Goal: Transaction & Acquisition: Purchase product/service

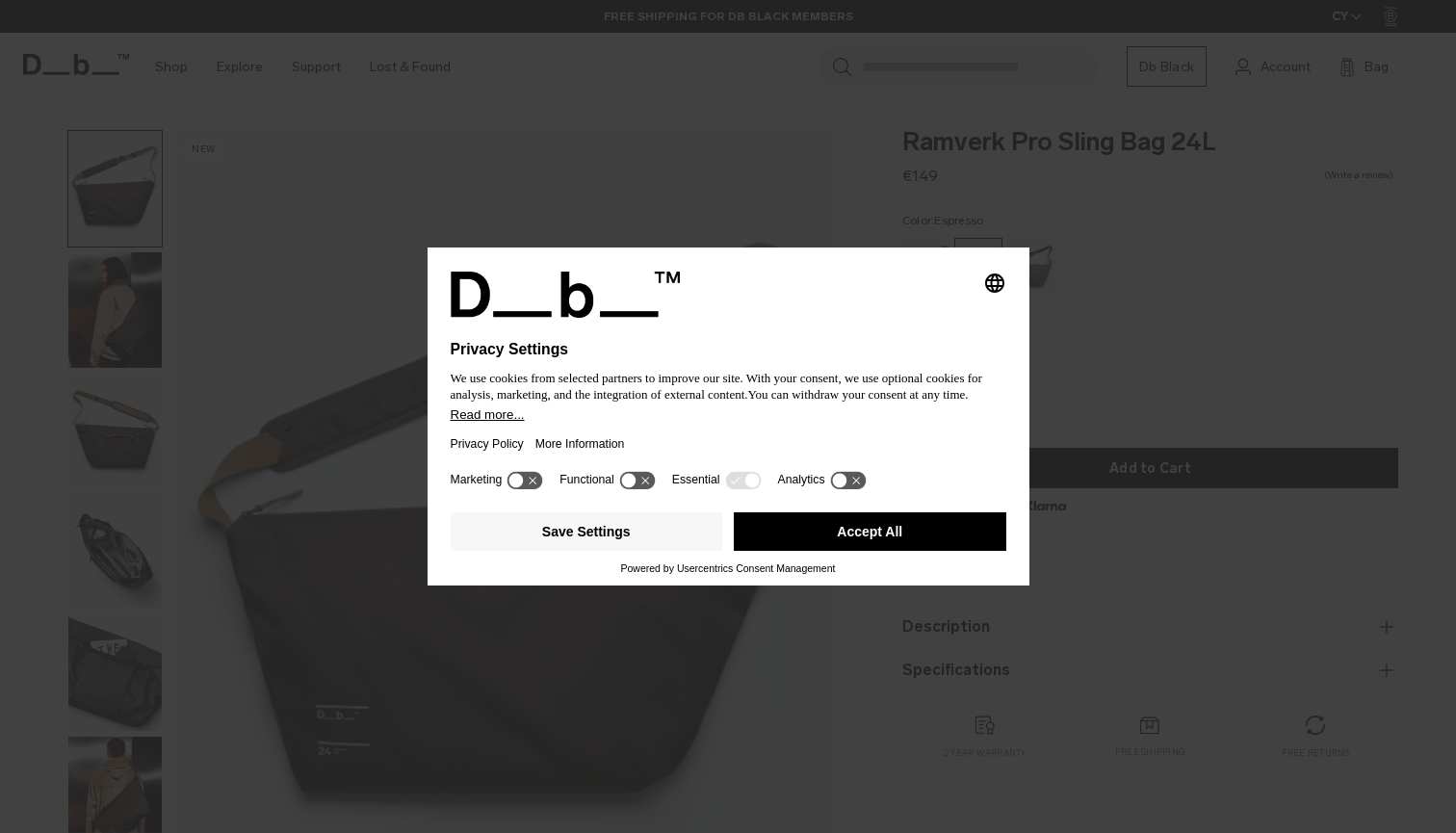
click at [1235, 288] on div "Selecting an option will immediately change the language Privacy Settings We us…" at bounding box center [728, 416] width 1456 height 833
click at [617, 535] on button "Save Settings" at bounding box center [586, 532] width 272 height 39
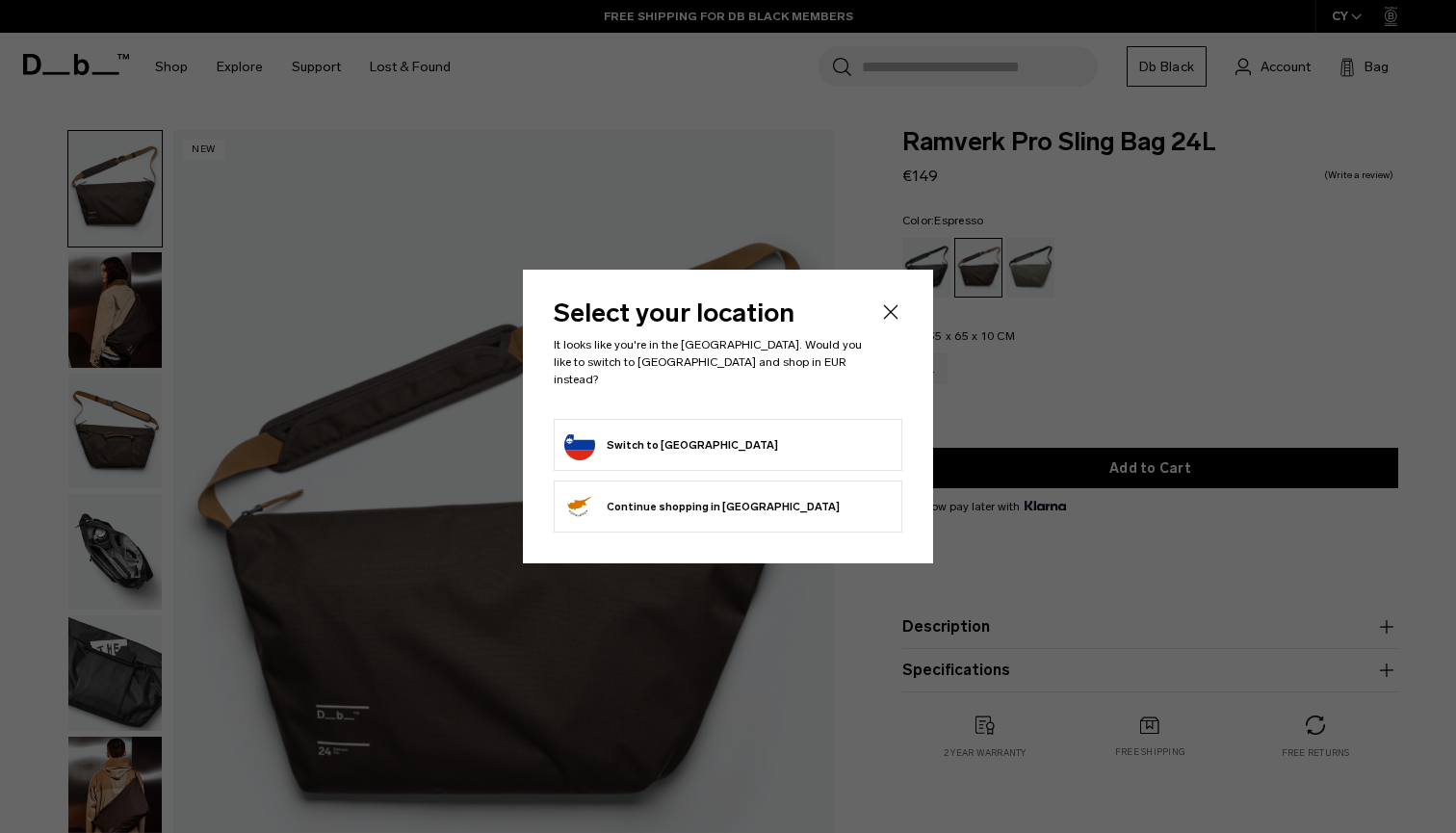
click at [883, 311] on icon "Close" at bounding box center [891, 312] width 23 height 23
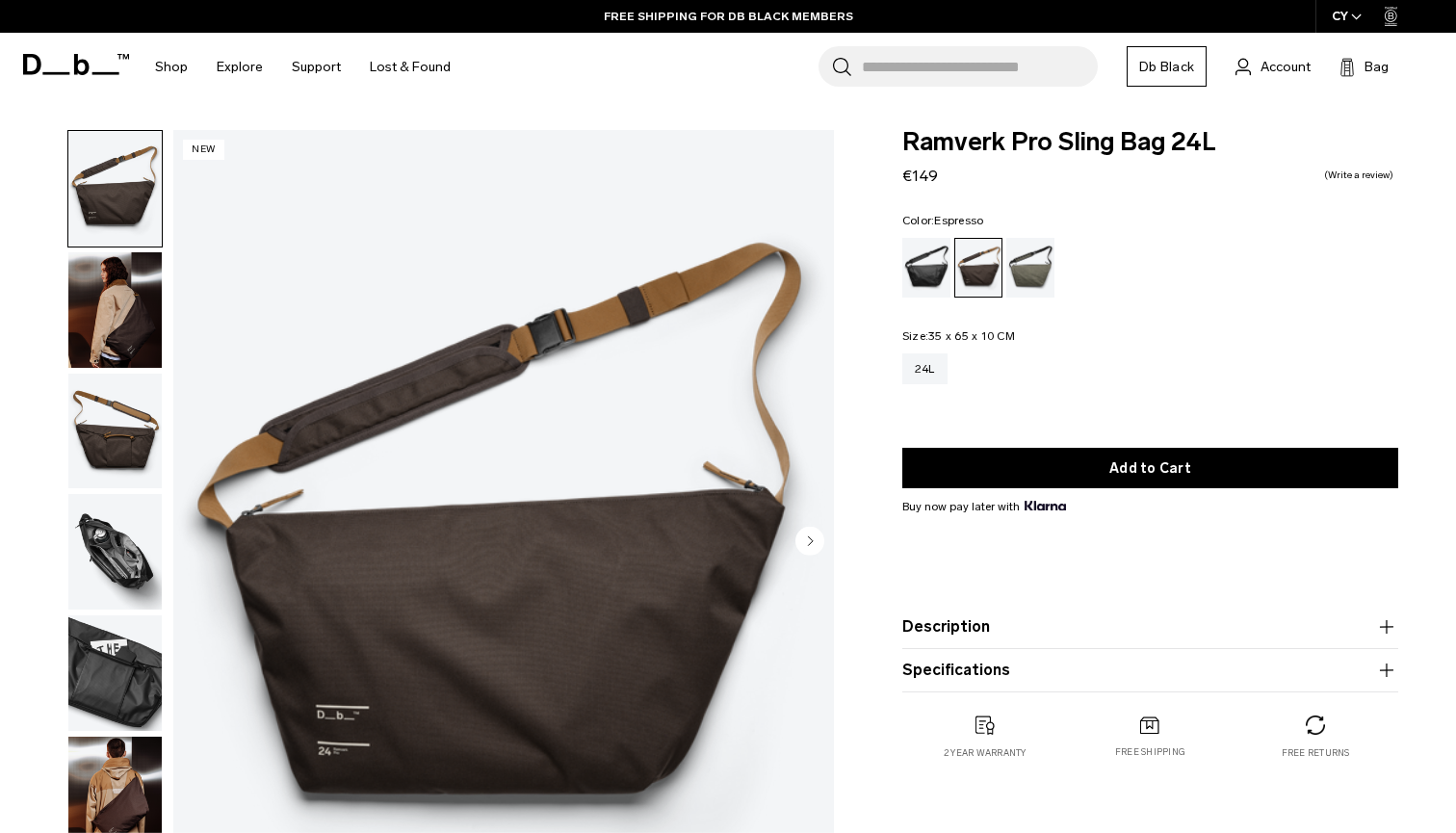
click at [79, 295] on img "button" at bounding box center [115, 309] width 93 height 115
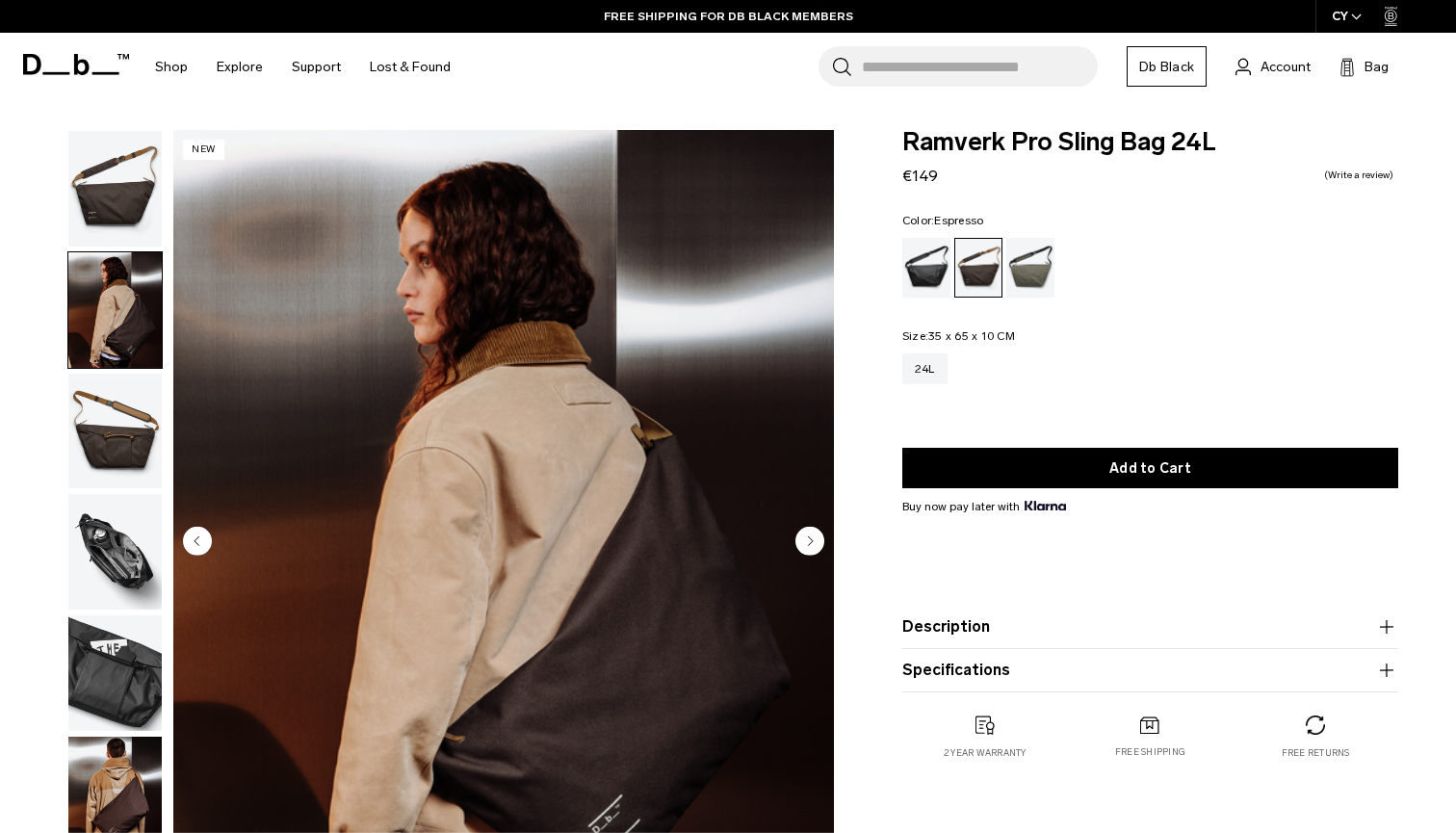
click at [120, 454] on img "button" at bounding box center [115, 431] width 93 height 115
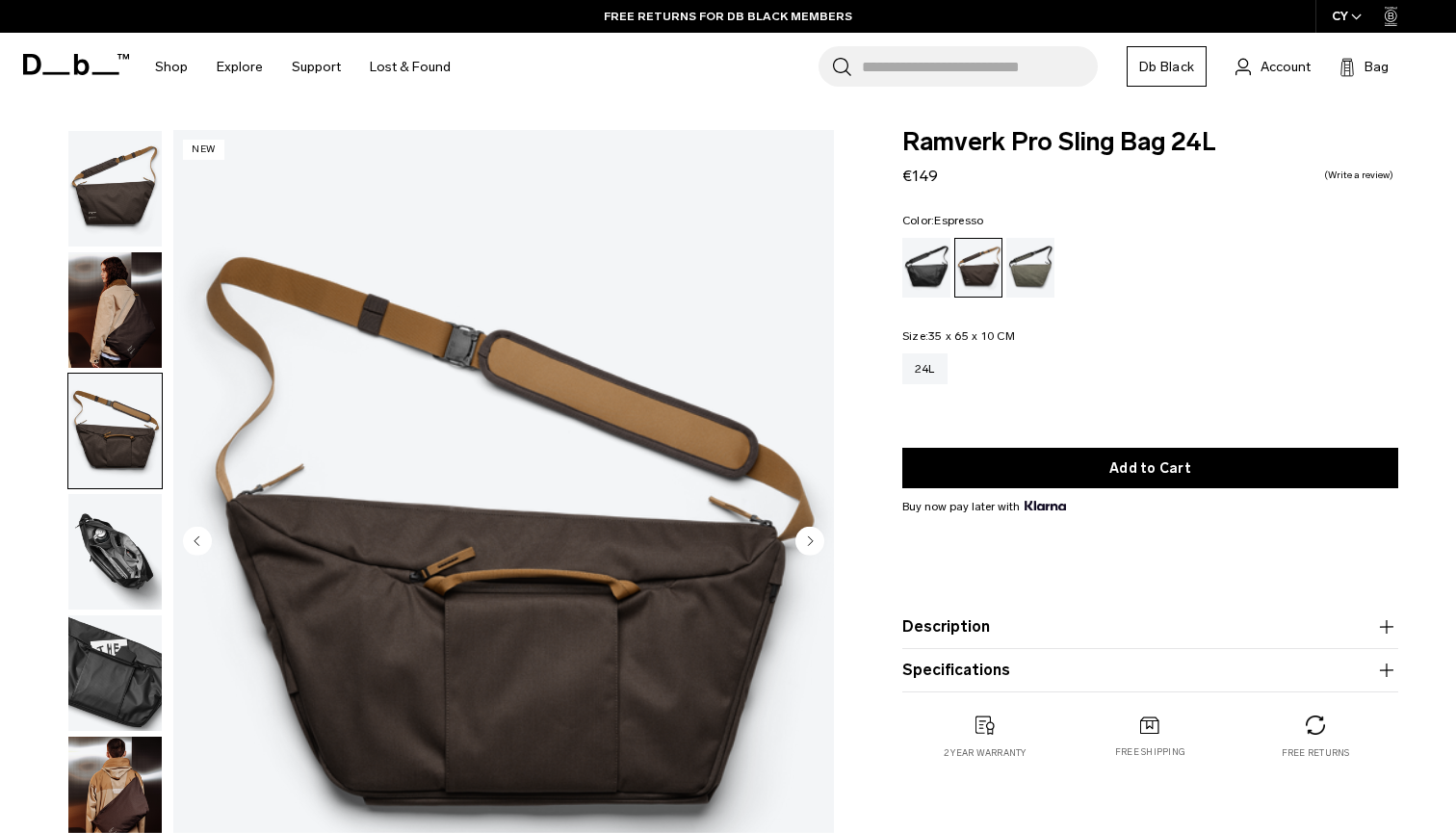
click at [118, 577] on img "button" at bounding box center [115, 551] width 93 height 115
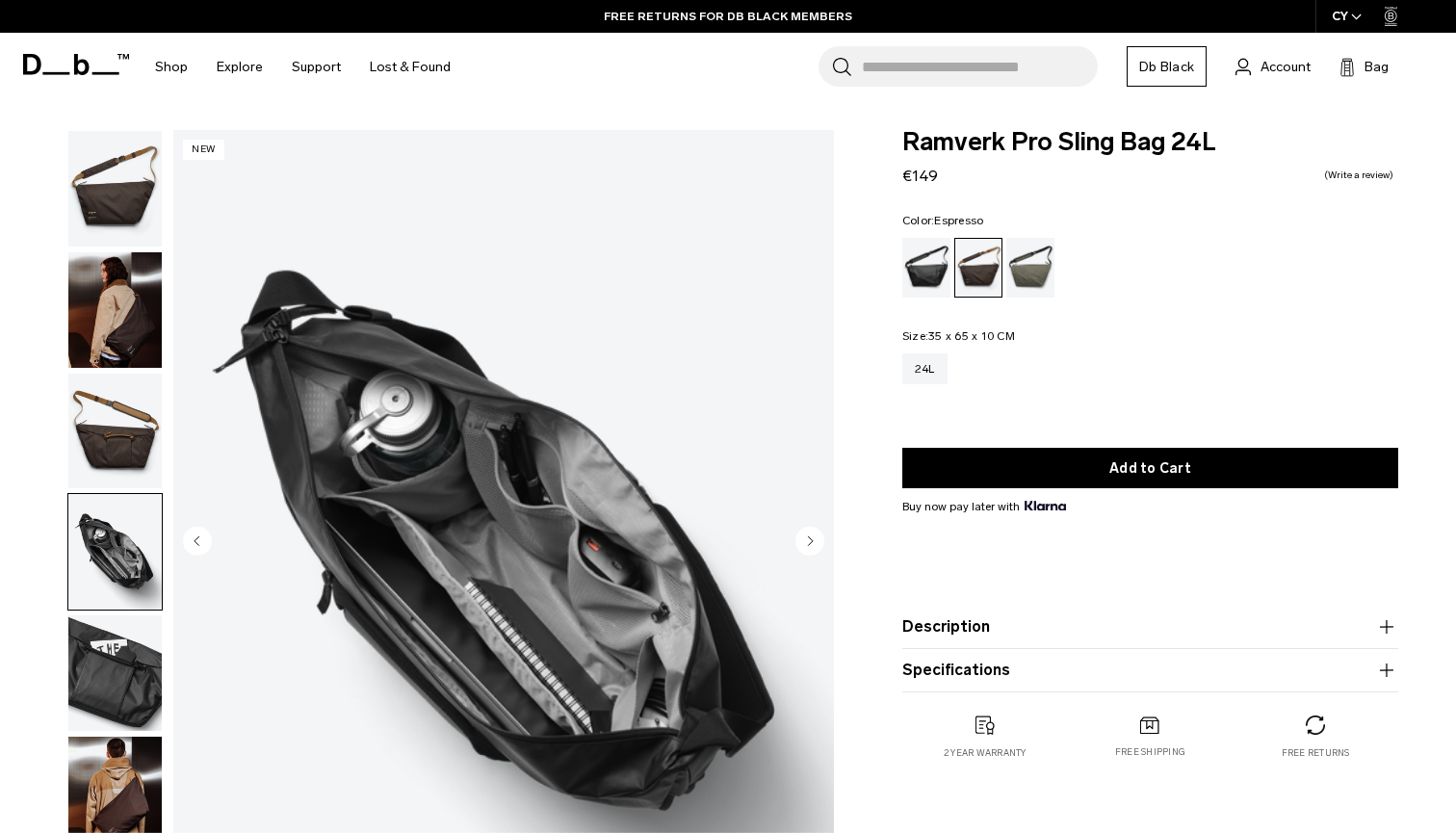
scroll to position [-1, 0]
click at [105, 205] on img "button" at bounding box center [115, 188] width 93 height 115
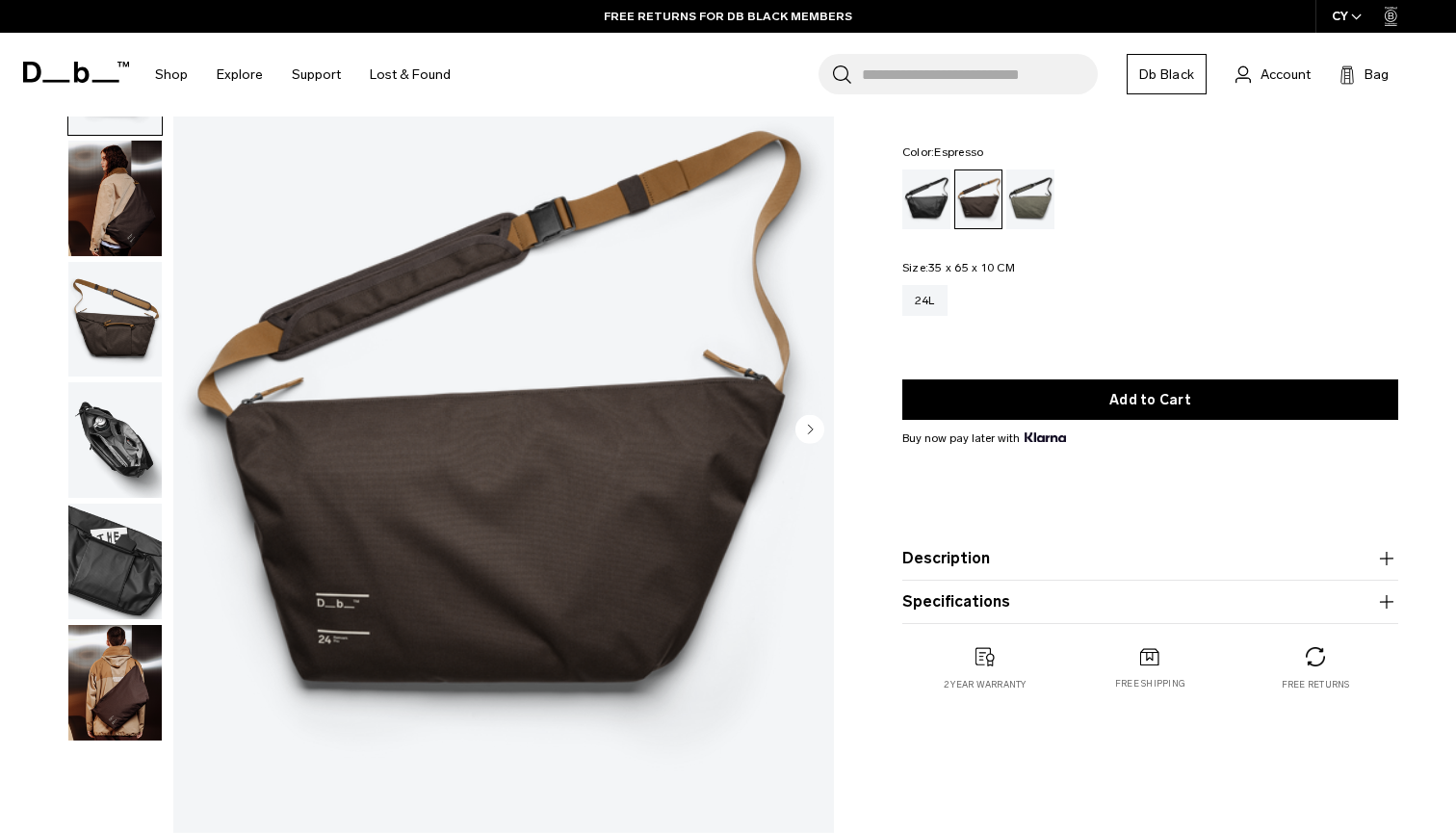
scroll to position [135, 0]
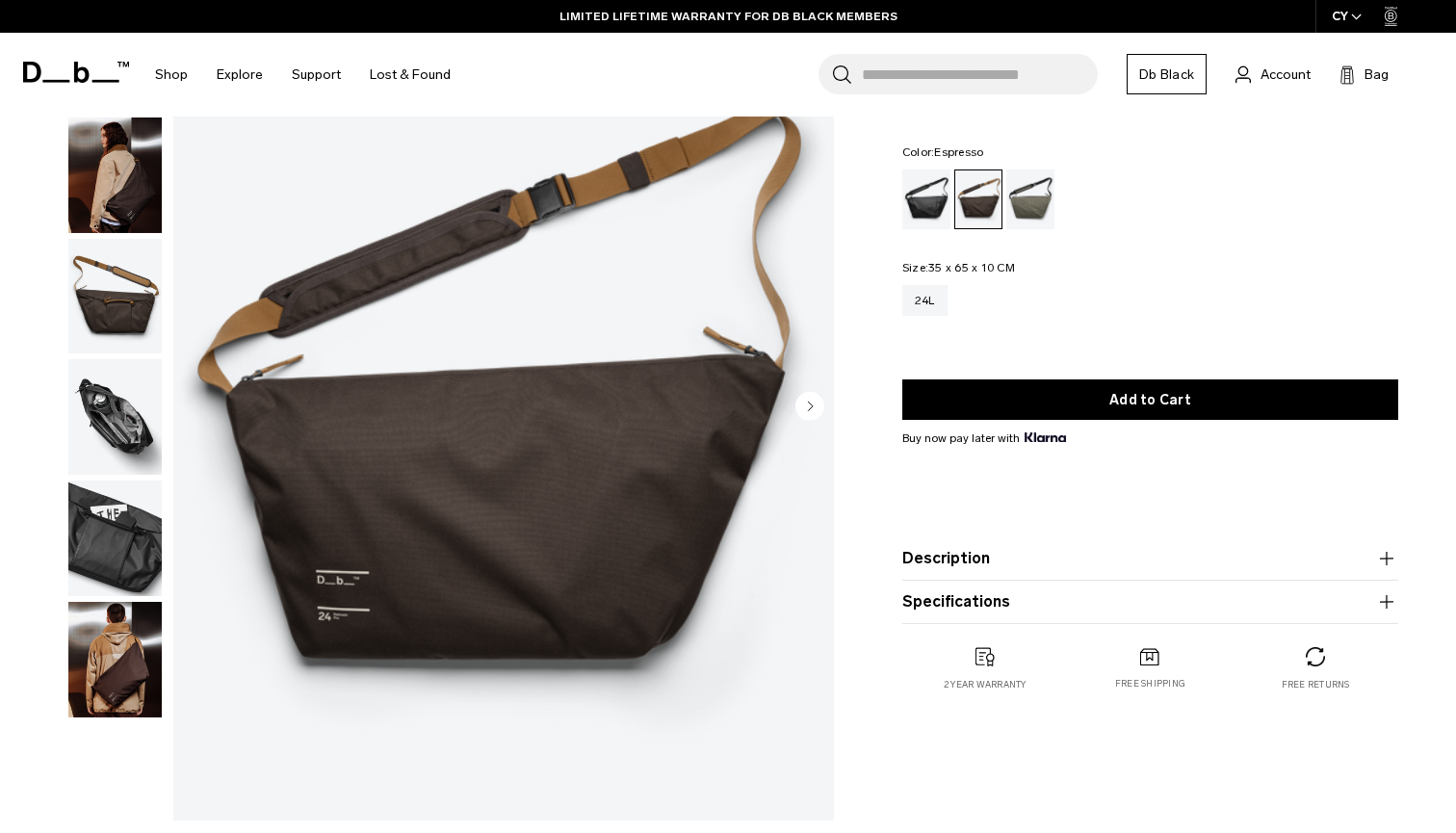
click at [114, 207] on img "button" at bounding box center [115, 174] width 93 height 115
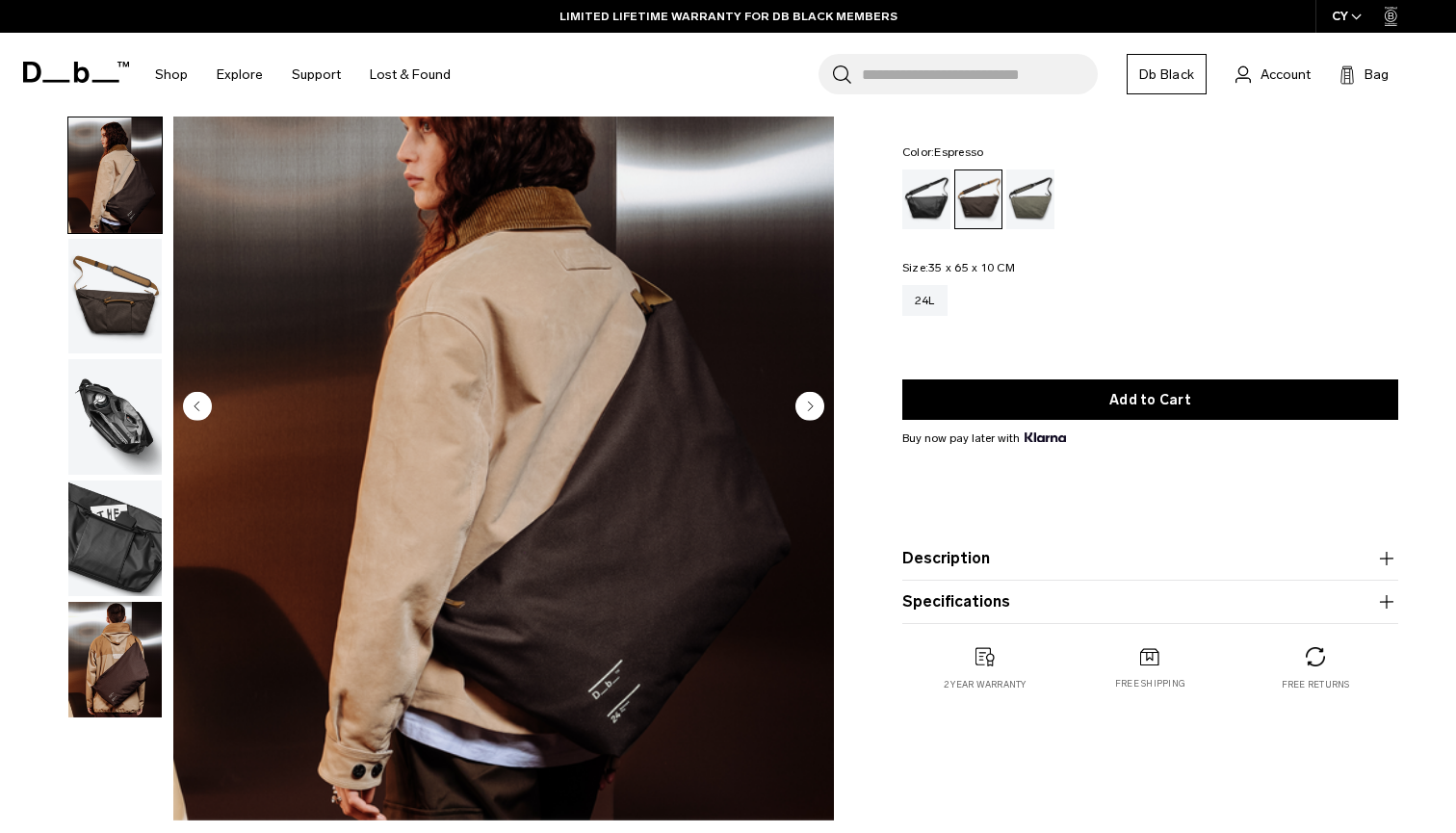
click at [108, 288] on img "button" at bounding box center [115, 296] width 93 height 115
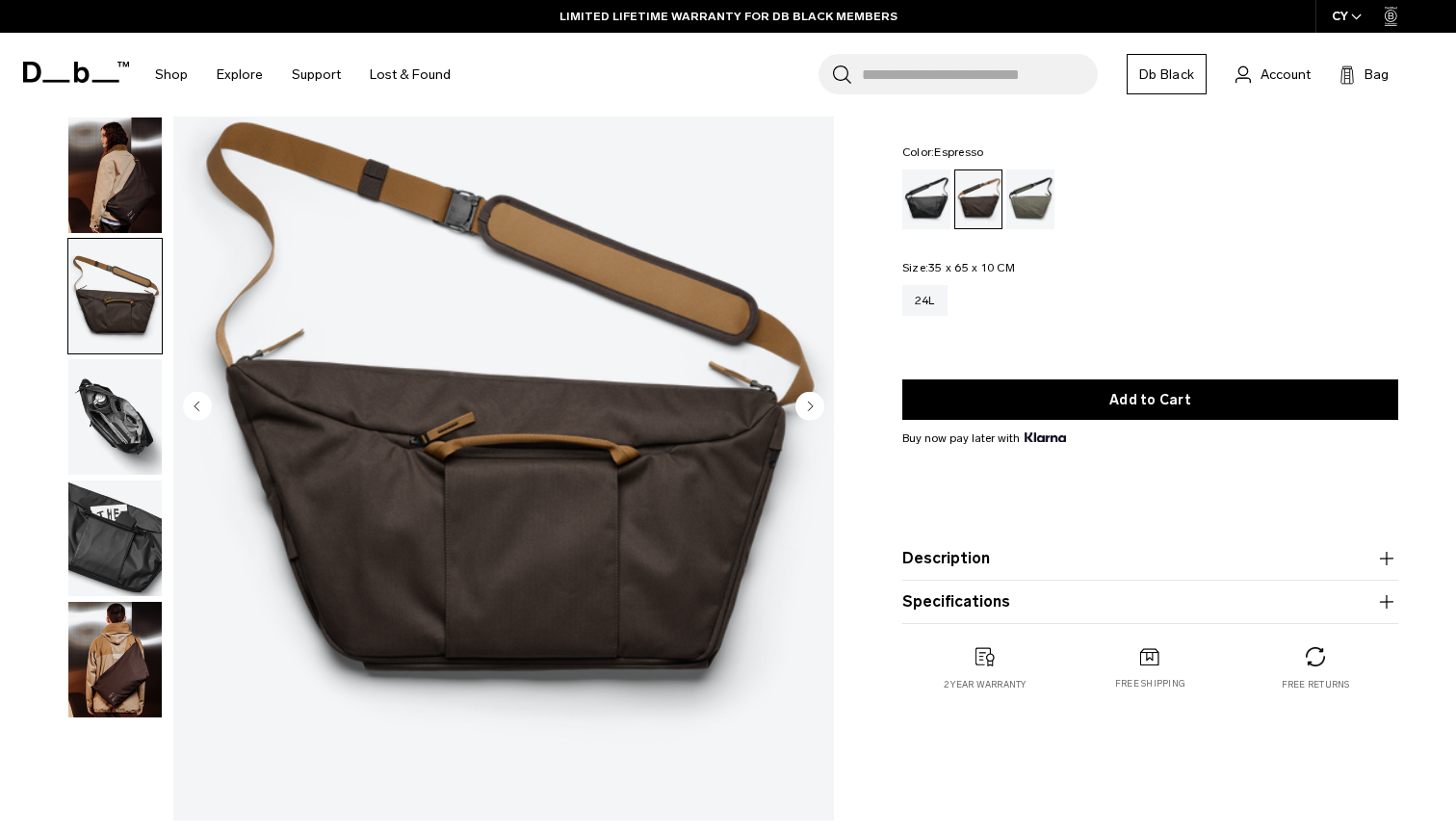
click at [102, 434] on img "button" at bounding box center [115, 416] width 93 height 115
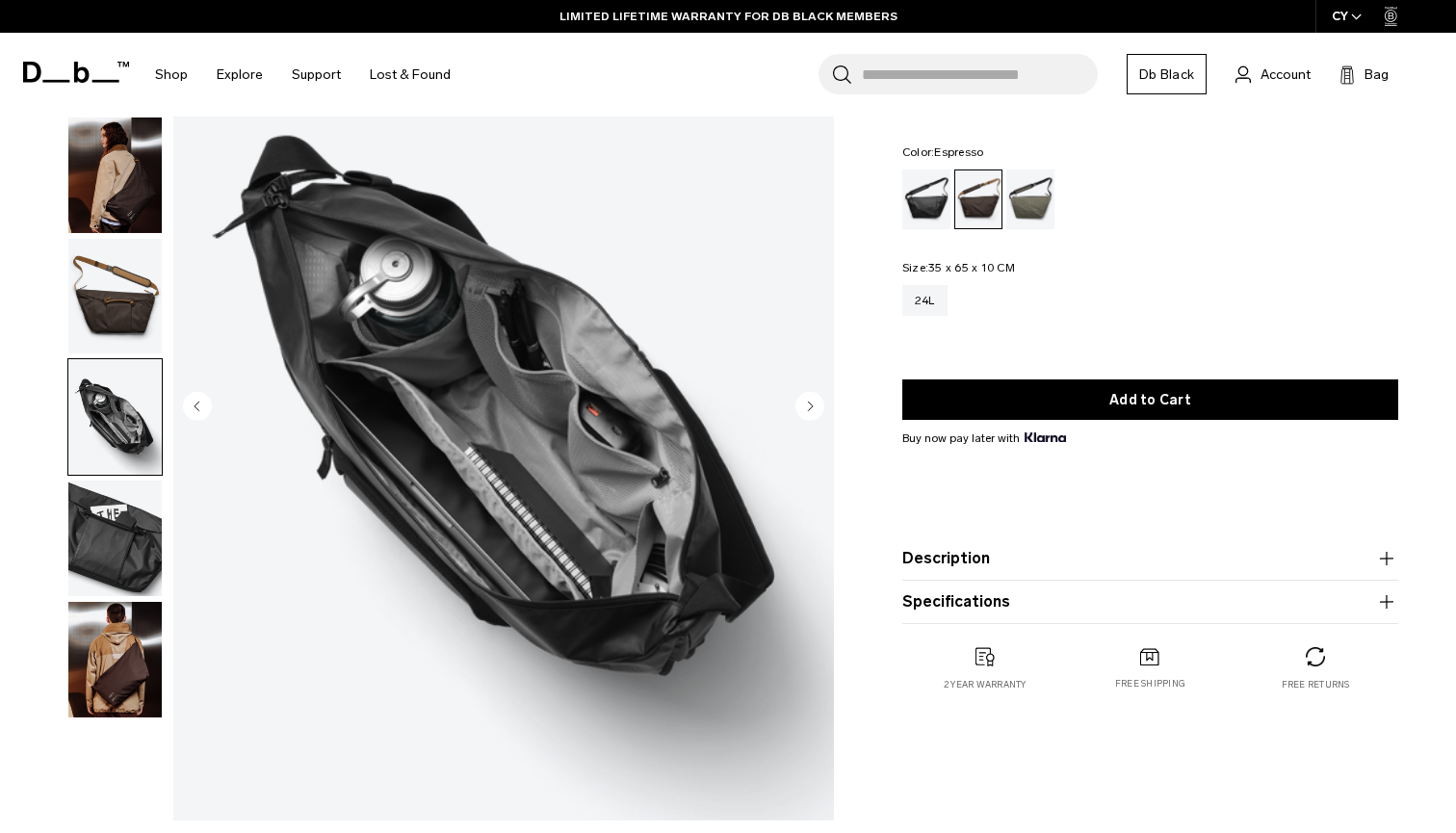
click at [88, 670] on img "button" at bounding box center [115, 659] width 93 height 115
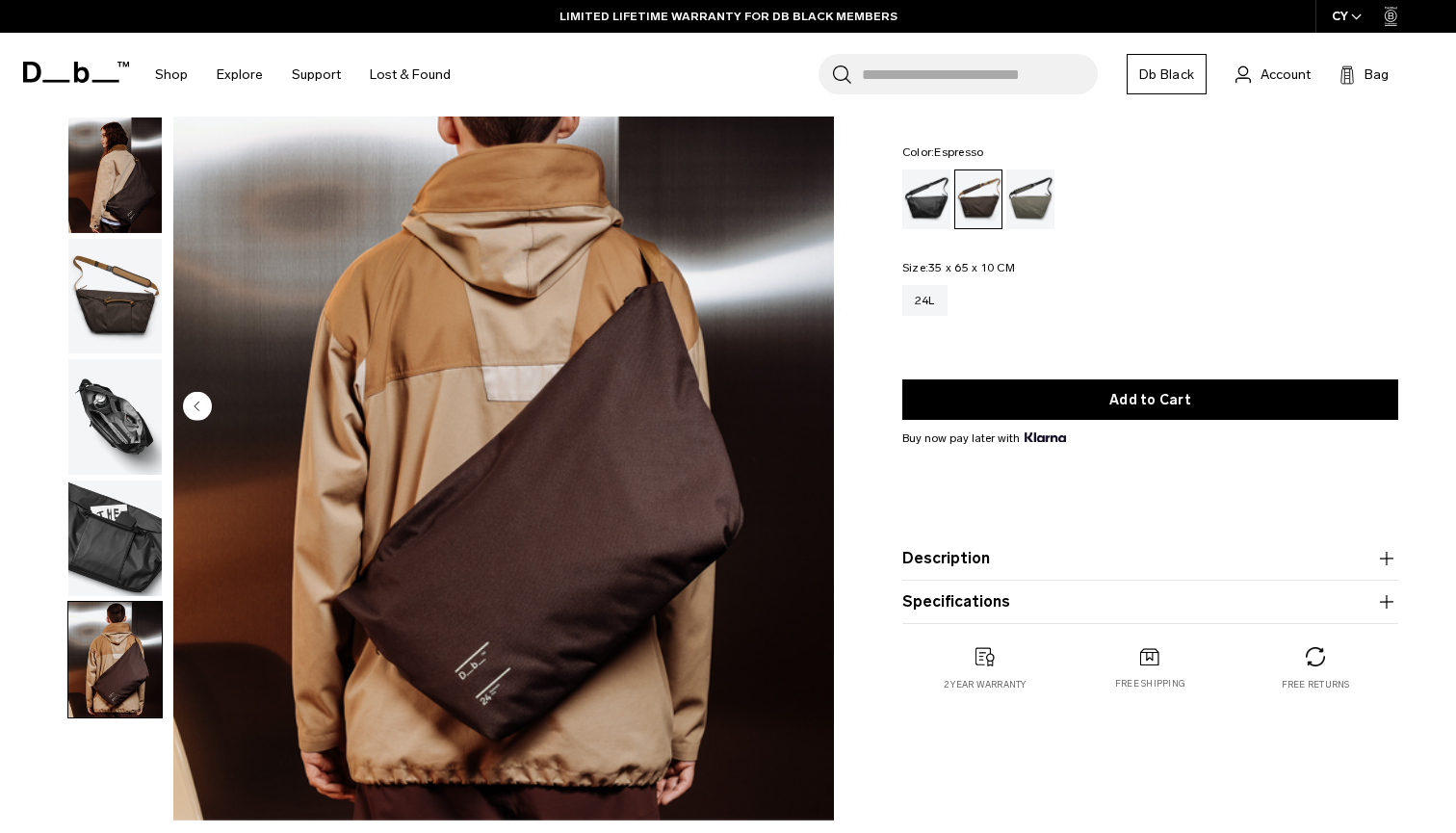
click at [112, 579] on img "button" at bounding box center [115, 538] width 93 height 115
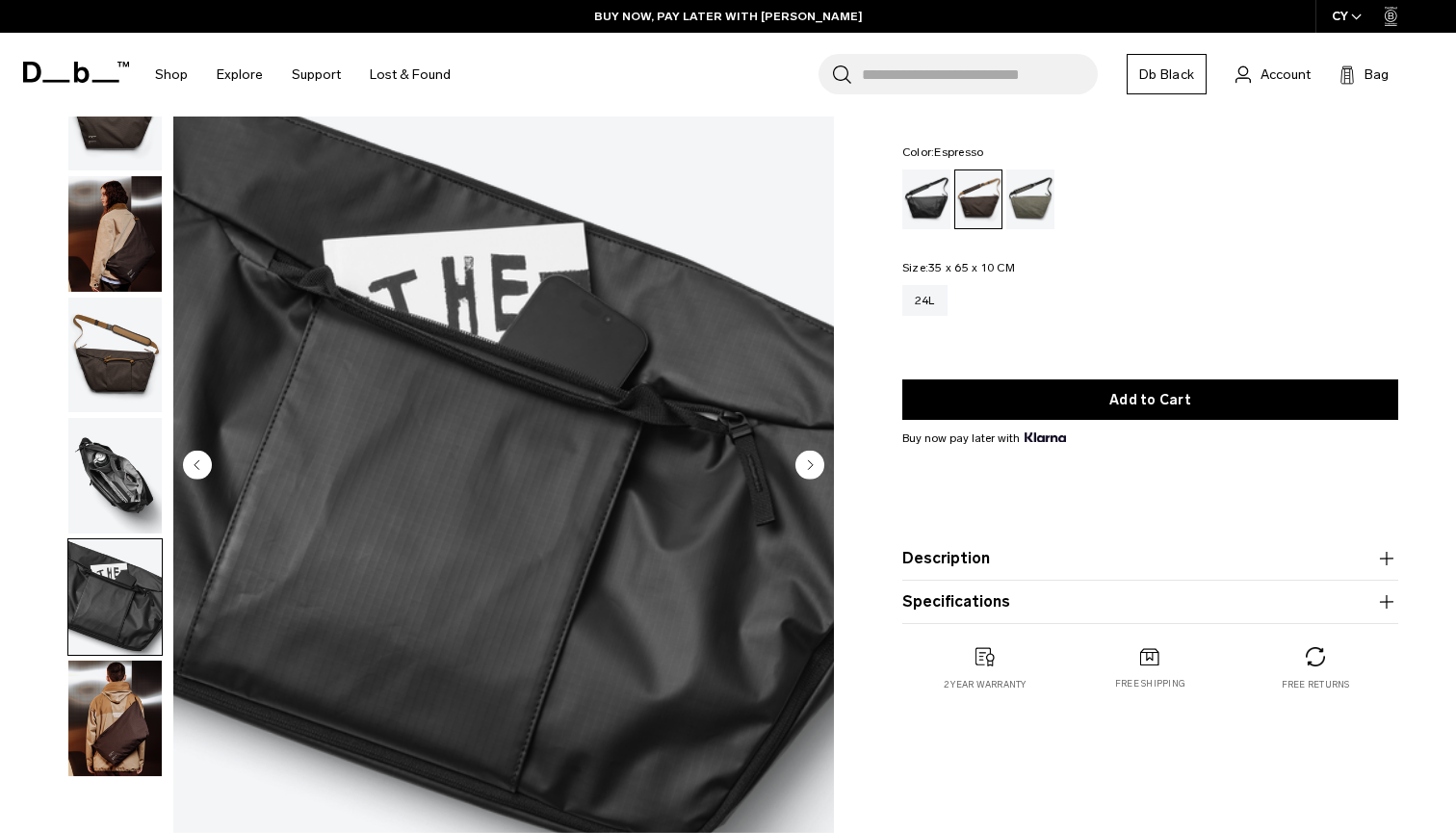
scroll to position [14, 0]
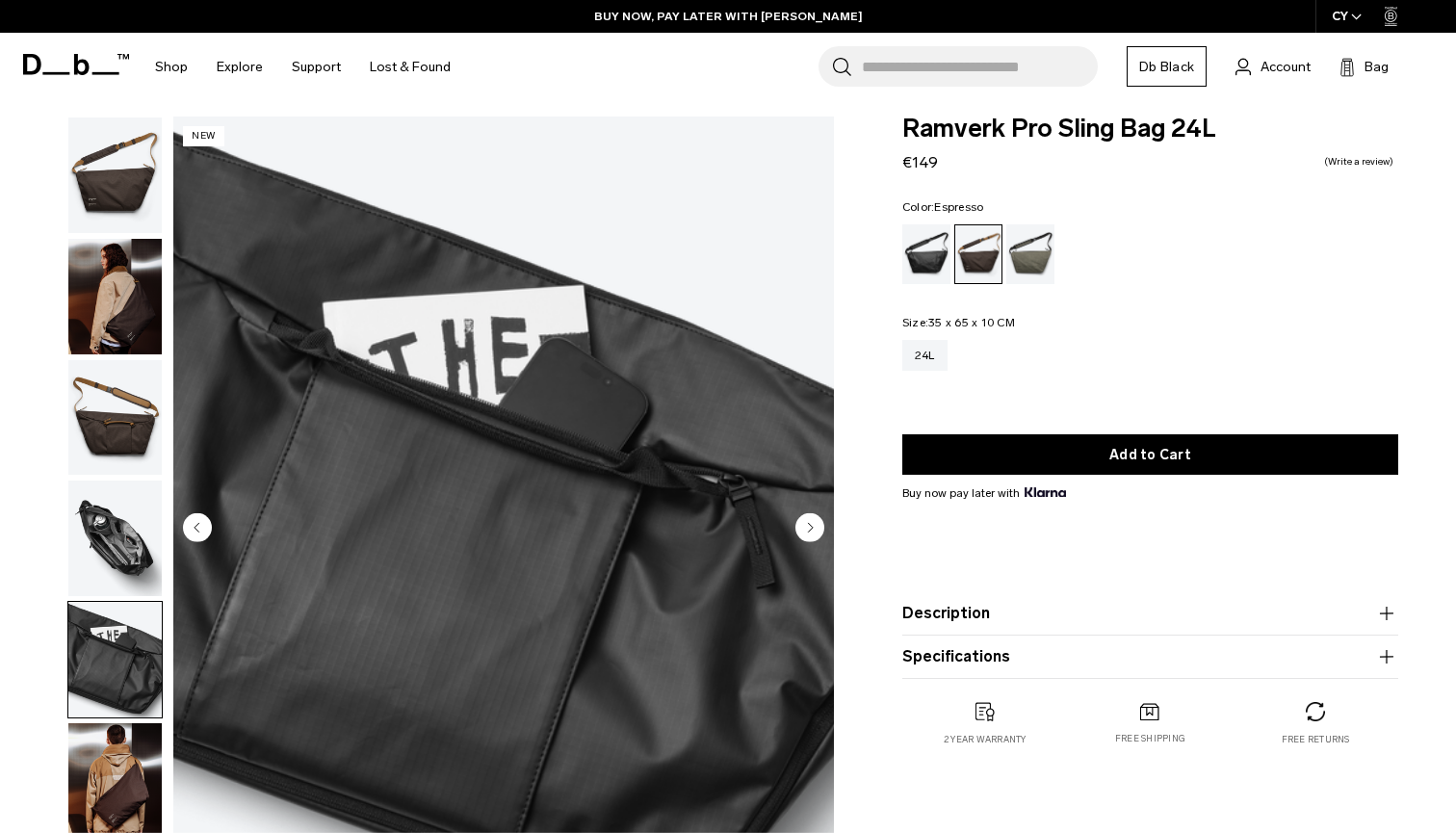
click at [111, 413] on img "button" at bounding box center [115, 417] width 93 height 115
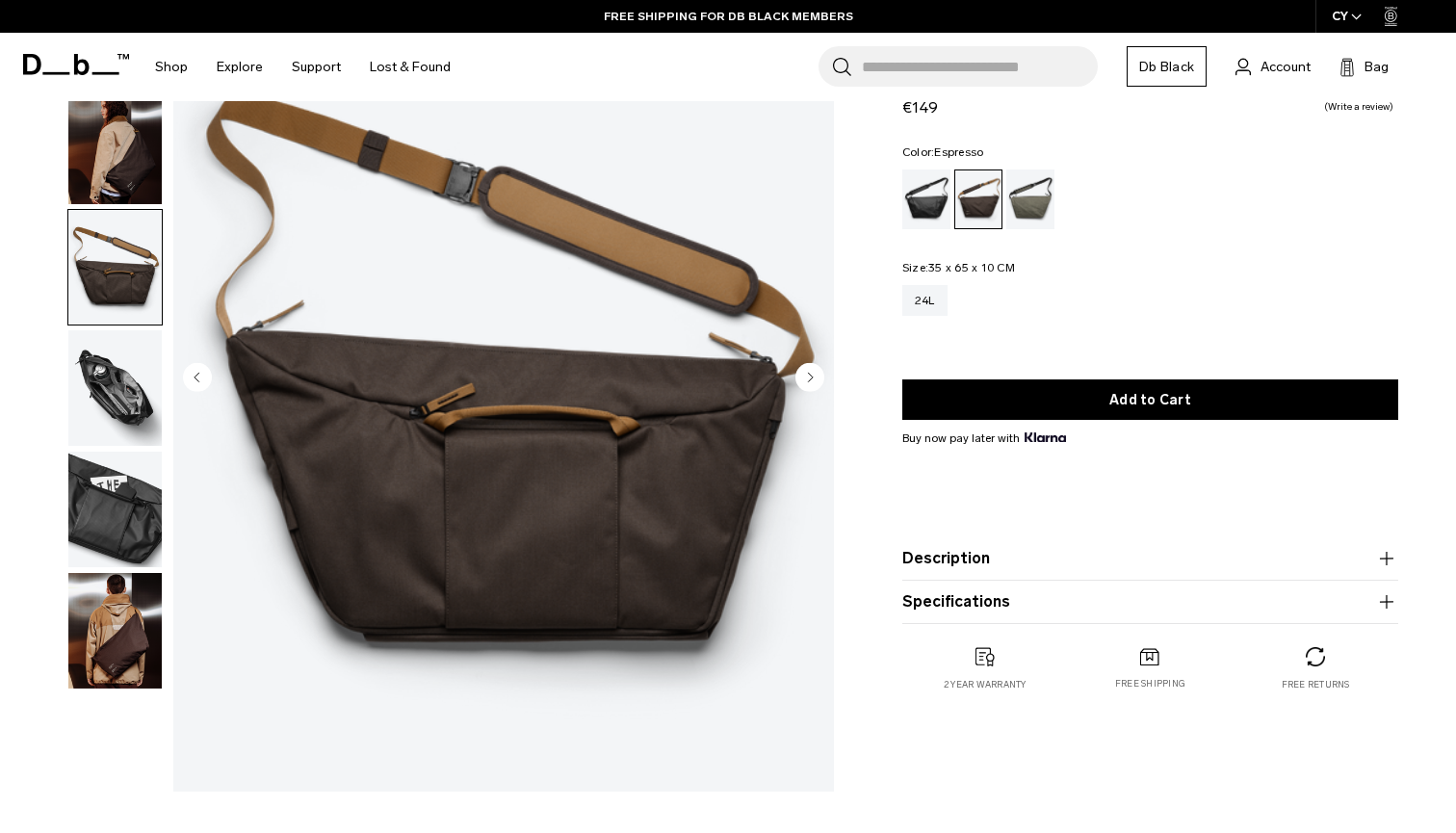
scroll to position [189, 0]
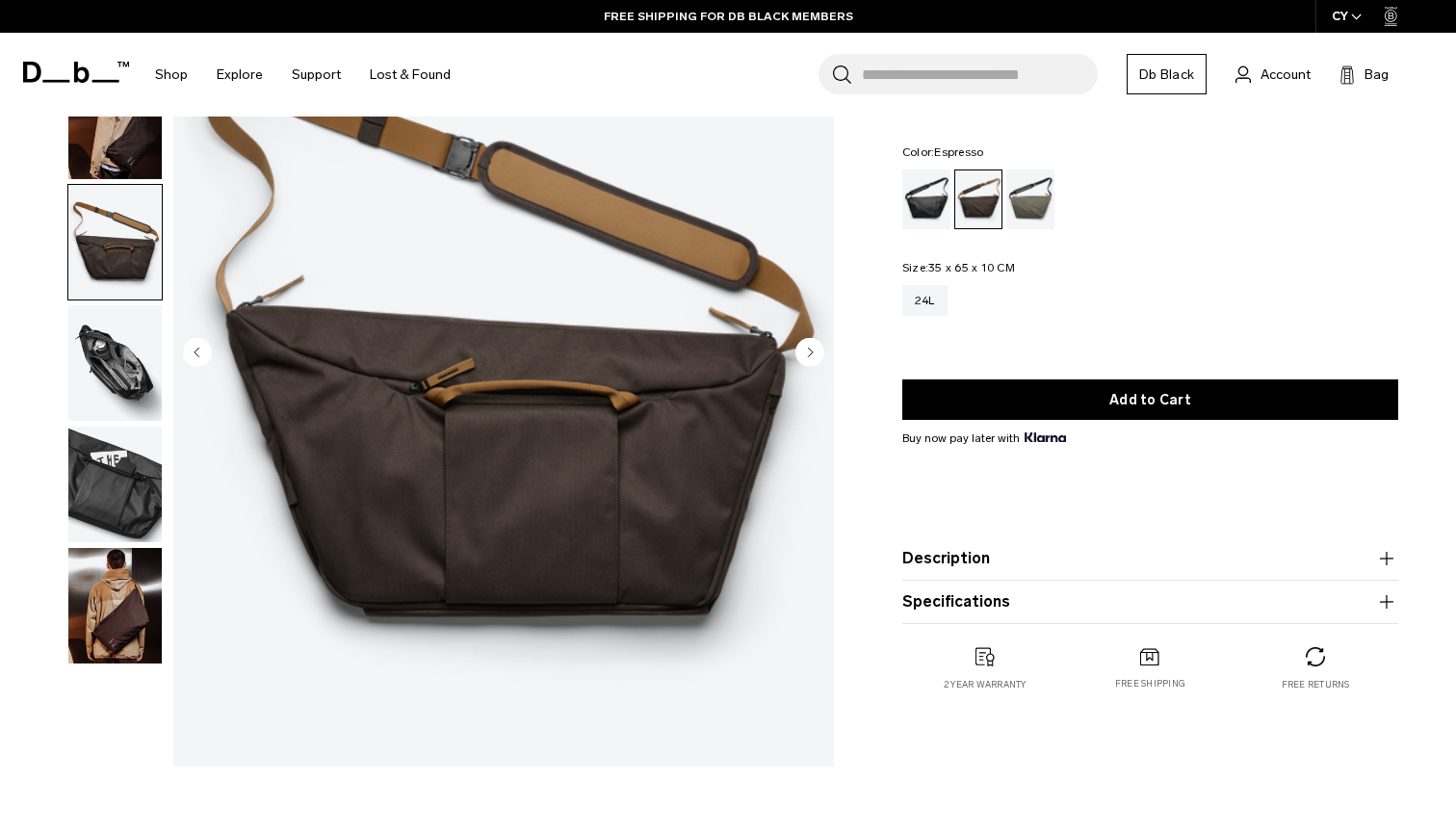
click at [121, 628] on img "button" at bounding box center [115, 605] width 93 height 115
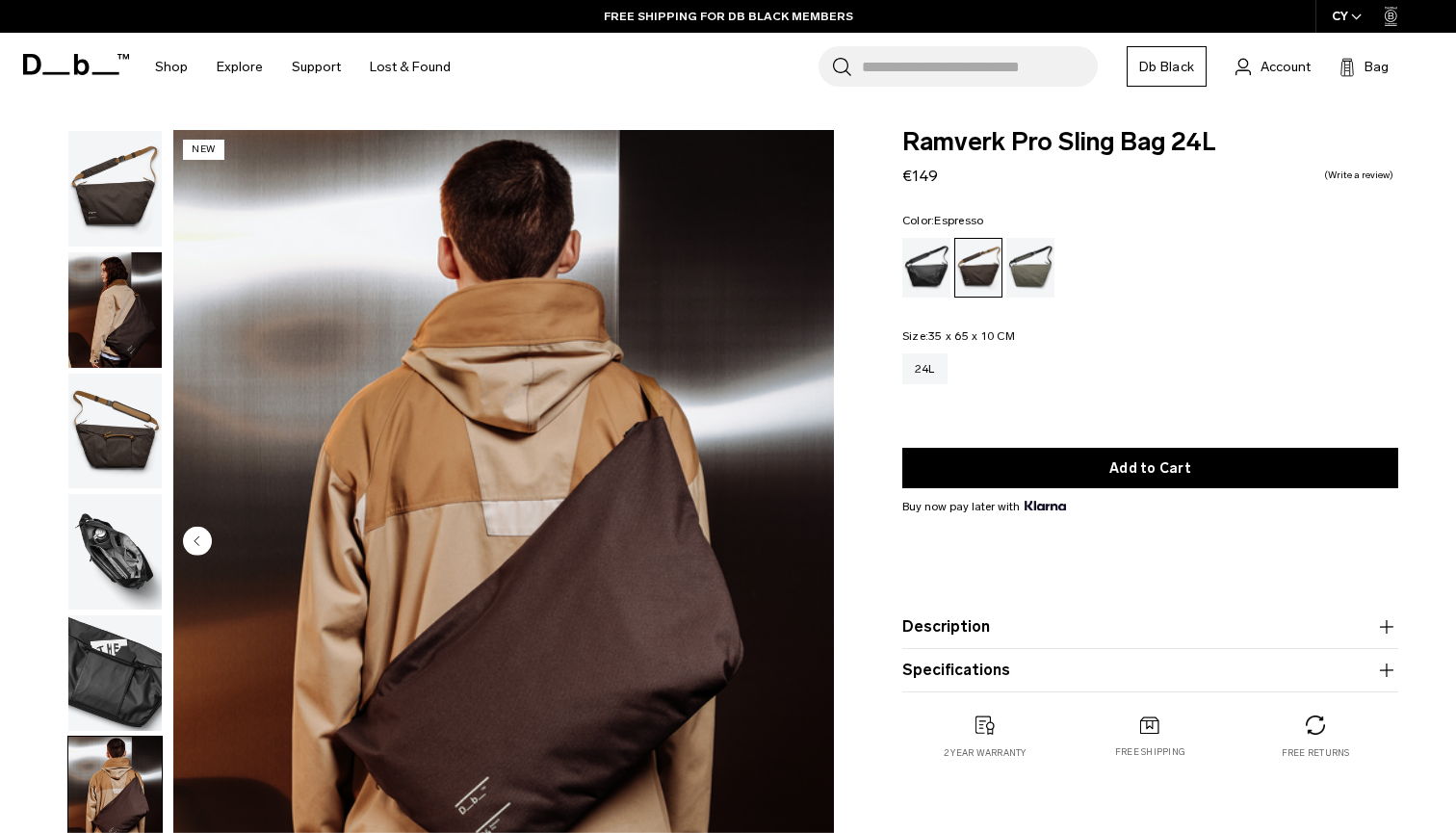
scroll to position [0, 0]
click at [1014, 252] on div "Forest Green" at bounding box center [1031, 268] width 49 height 60
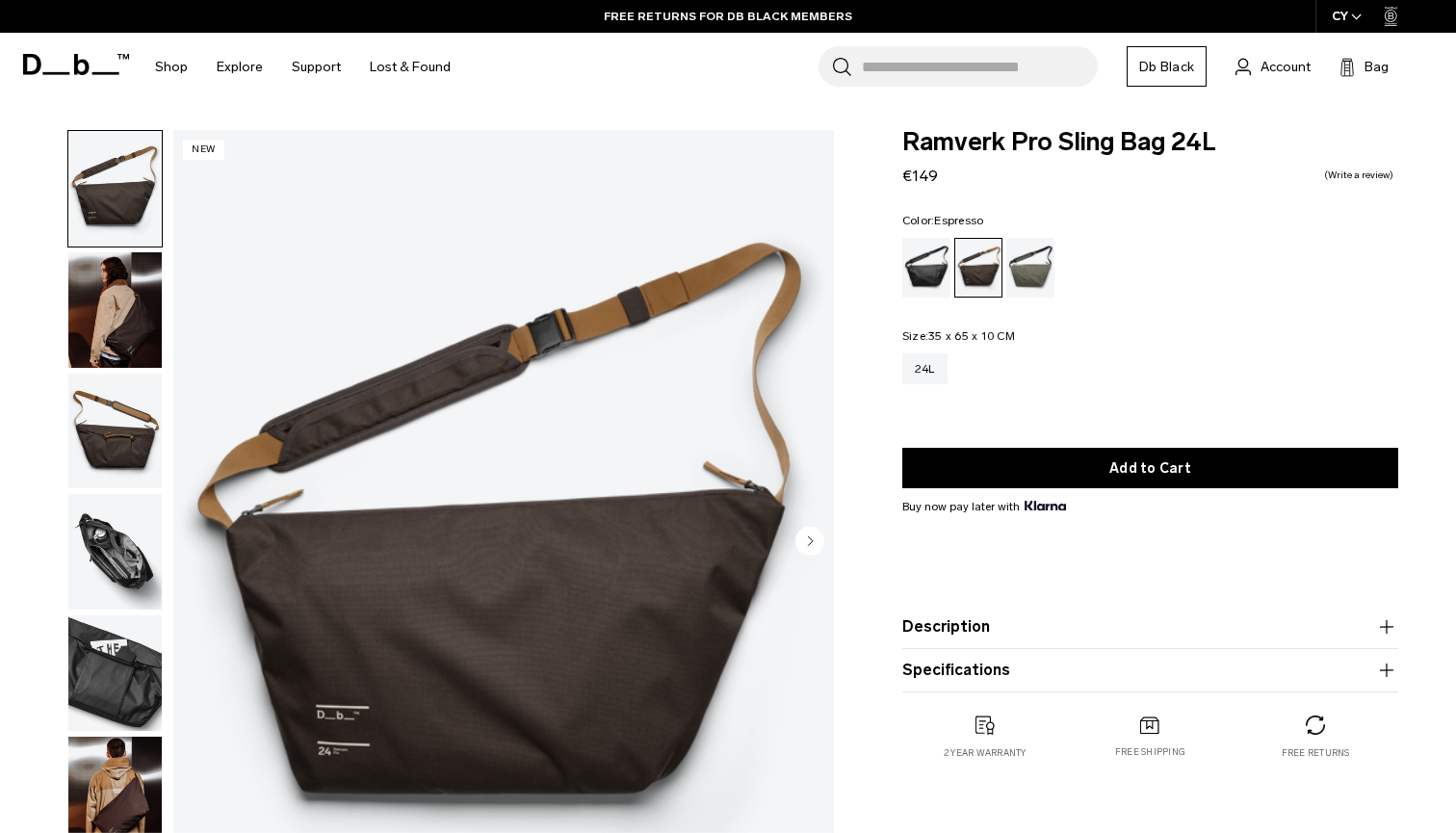
click at [120, 265] on img "button" at bounding box center [115, 309] width 93 height 115
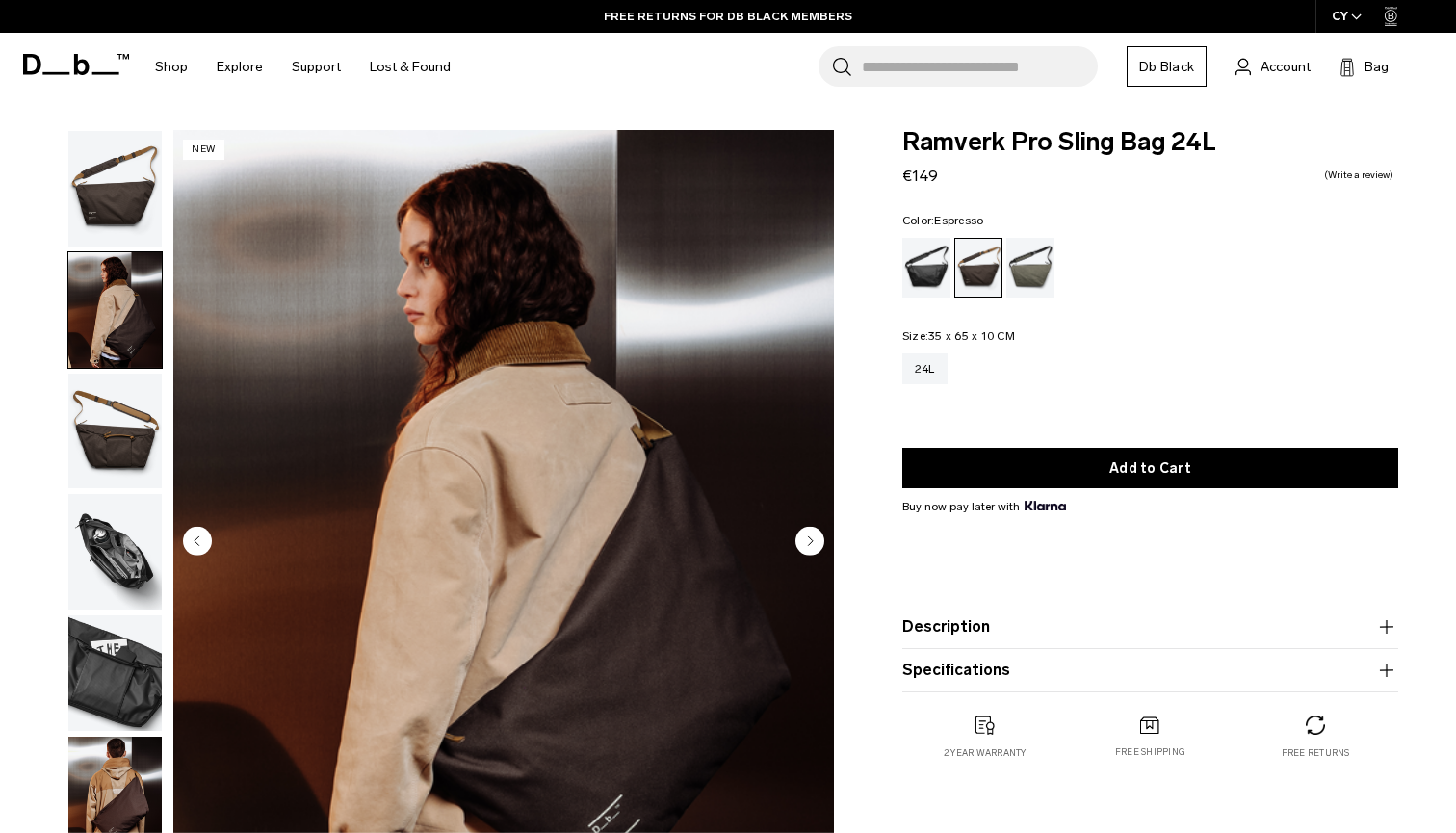
click at [124, 451] on img "button" at bounding box center [115, 431] width 93 height 115
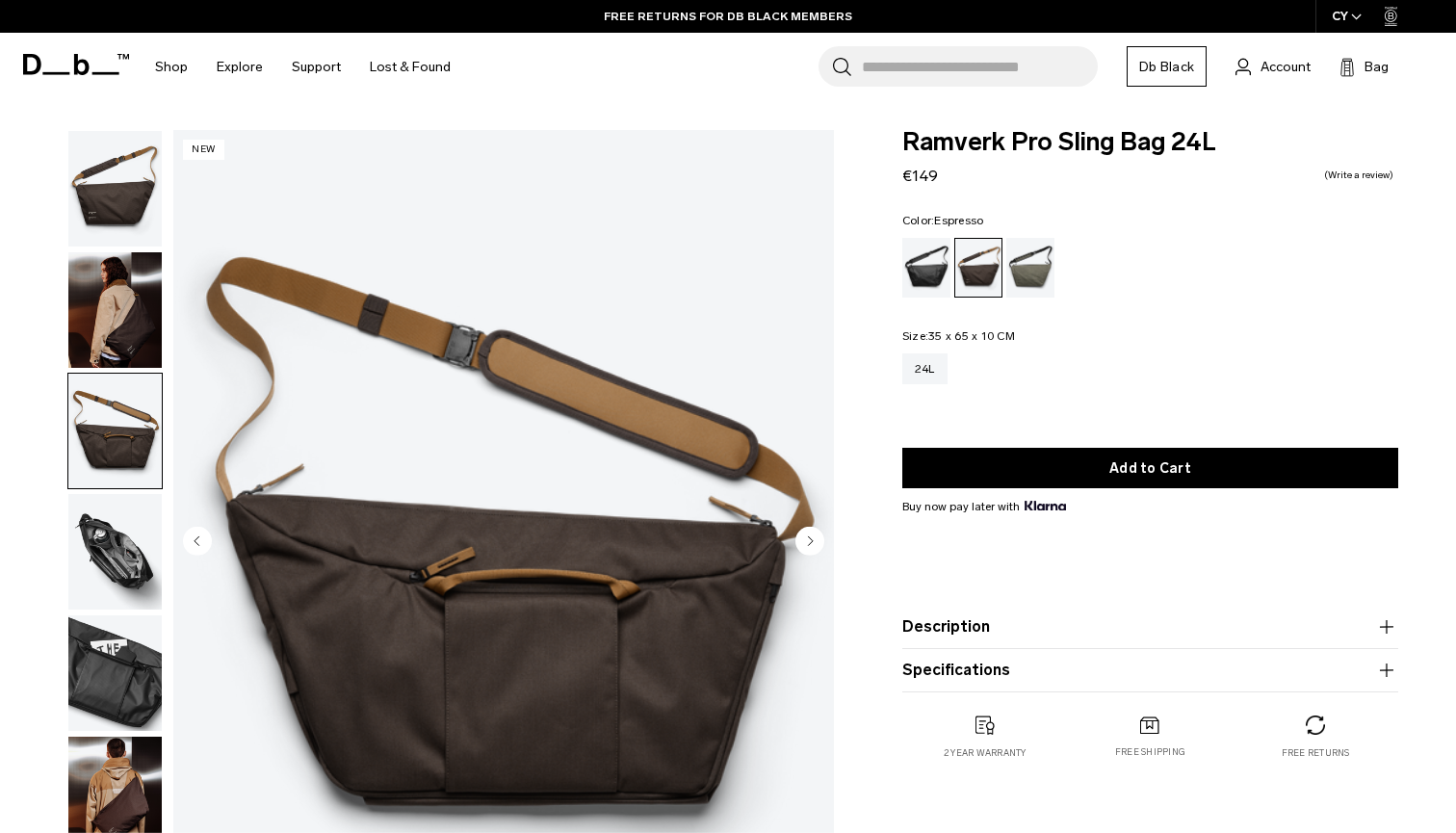
click at [147, 556] on img "button" at bounding box center [115, 551] width 93 height 115
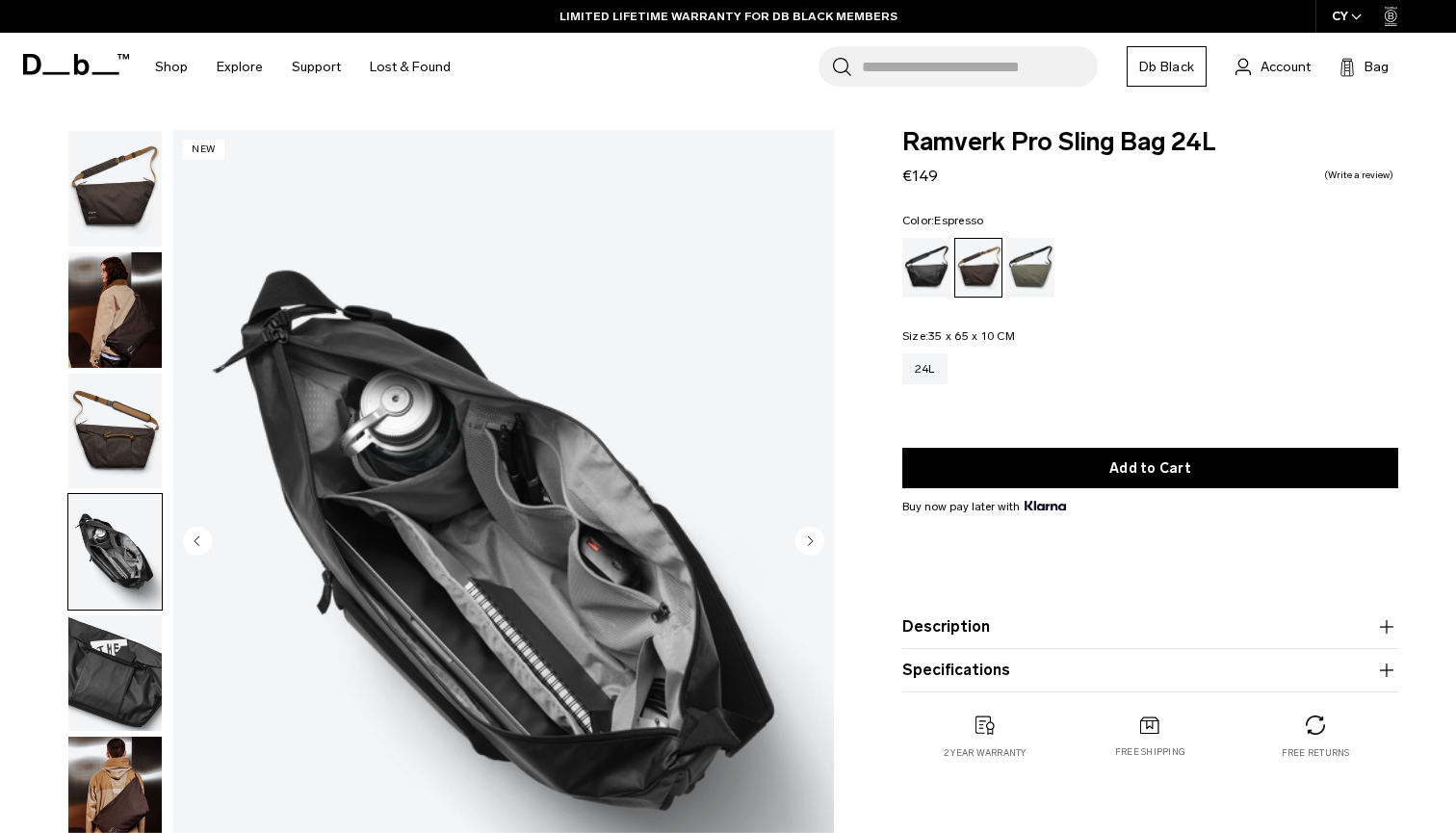
click at [134, 614] on ul at bounding box center [115, 491] width 95 height 724
click at [780, 52] on div "Search for Bags, Luggage... Search Close Trending Products All Products Hugger …" at bounding box center [952, 67] width 976 height 69
